Goal: Find specific page/section: Find specific page/section

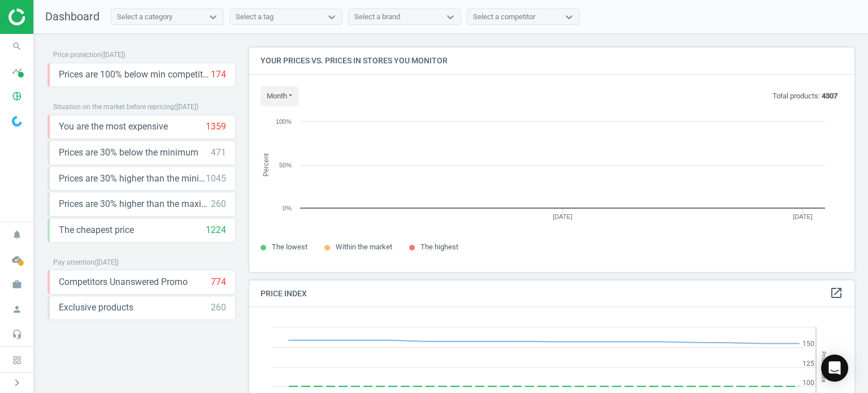
scroll to position [277, 613]
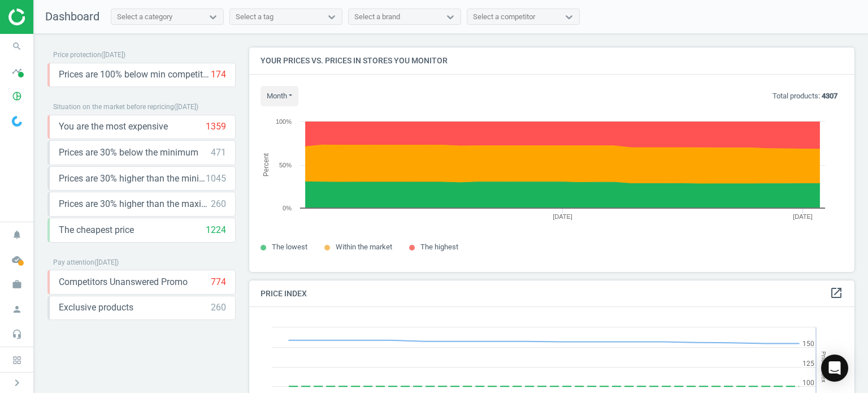
click at [132, 338] on div "Price protection ( 17.09.25 ) Prices are 100% below min competitor 174 keyboard…" at bounding box center [142, 195] width 202 height 296
click at [17, 386] on icon "chevron_right" at bounding box center [17, 383] width 14 height 14
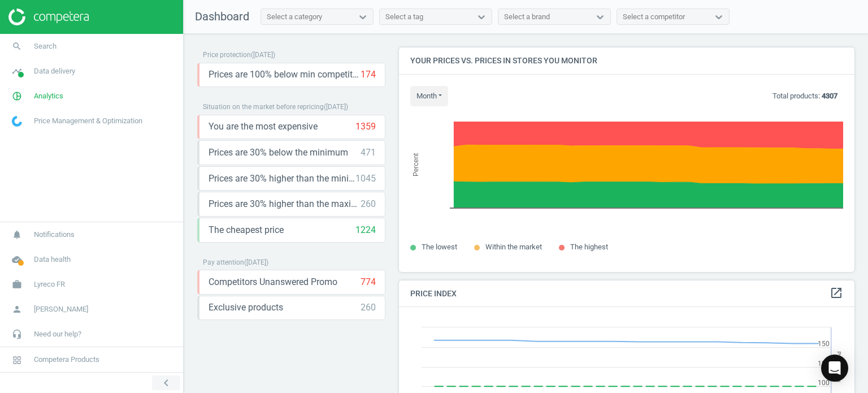
scroll to position [5, 6]
click at [163, 384] on icon "chevron_left" at bounding box center [166, 383] width 14 height 14
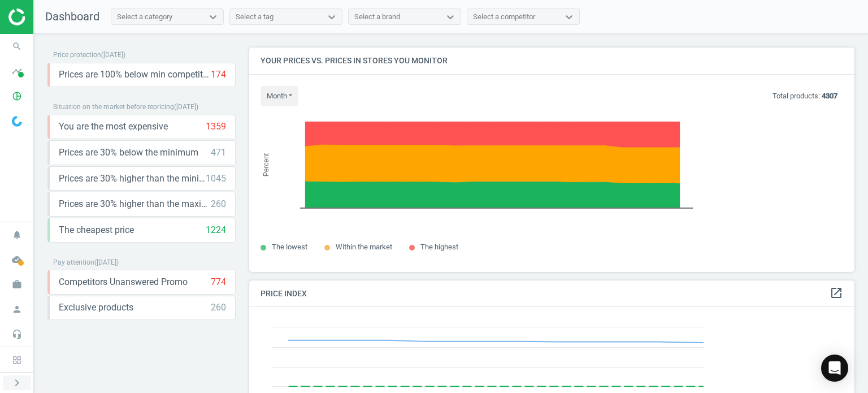
scroll to position [0, 0]
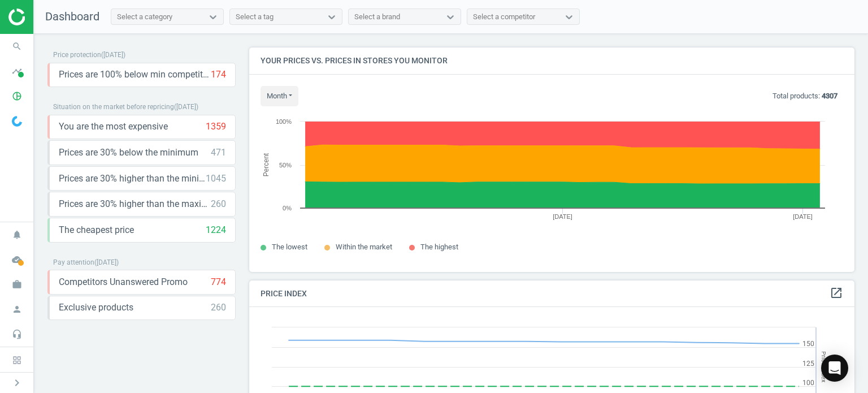
click at [12, 16] on img at bounding box center [48, 16] width 80 height 17
click at [23, 71] on icon "timeline" at bounding box center [16, 70] width 21 height 21
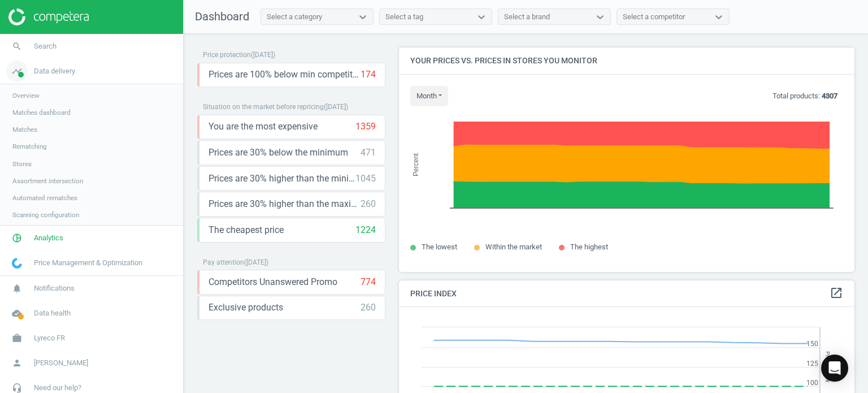
scroll to position [5, 6]
click at [42, 114] on span "Matches dashboard" at bounding box center [41, 112] width 58 height 9
